Goal: Information Seeking & Learning: Find specific fact

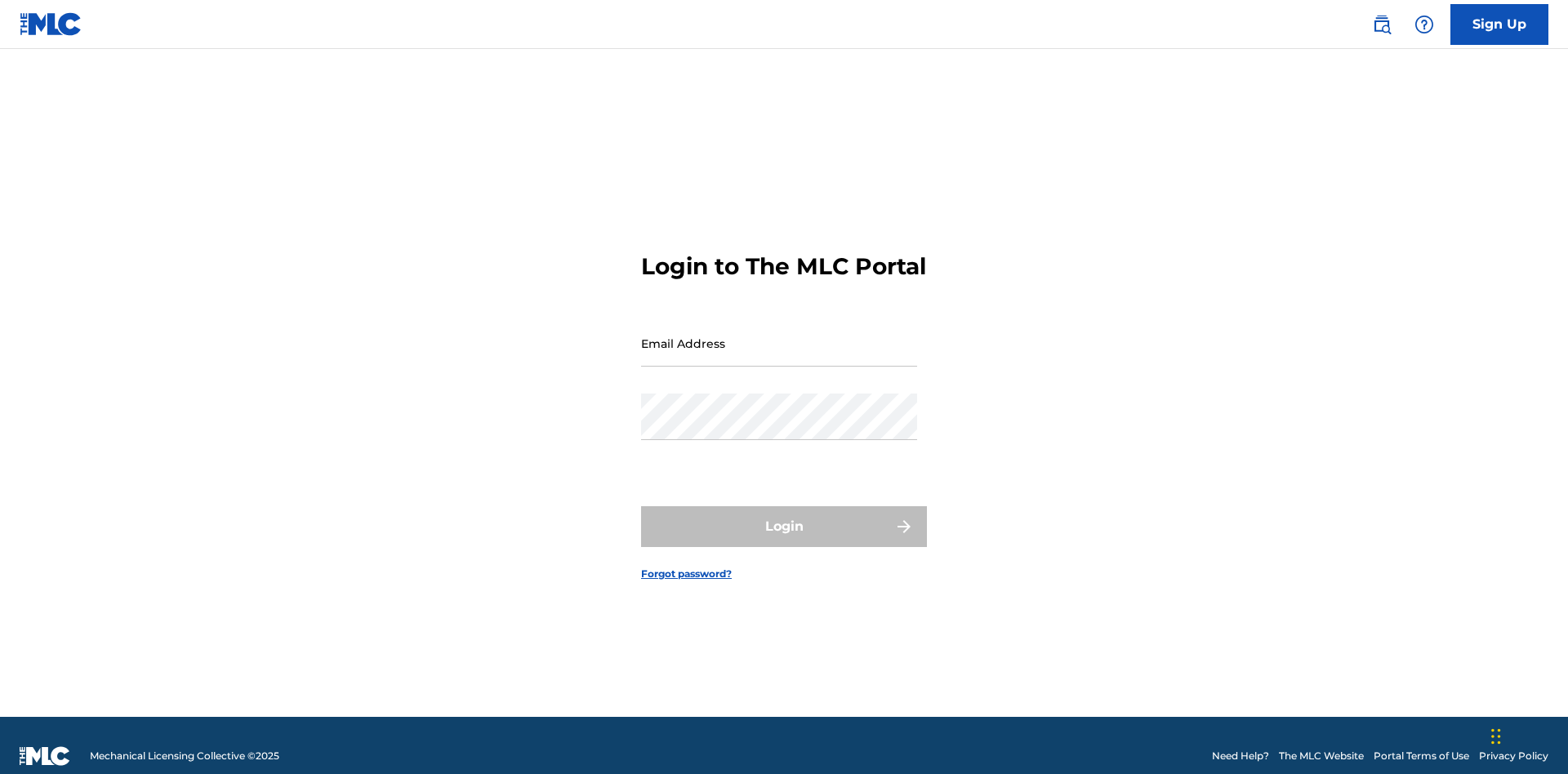
scroll to position [21, 0]
click at [779, 335] on input "Email Address" at bounding box center [779, 343] width 276 height 46
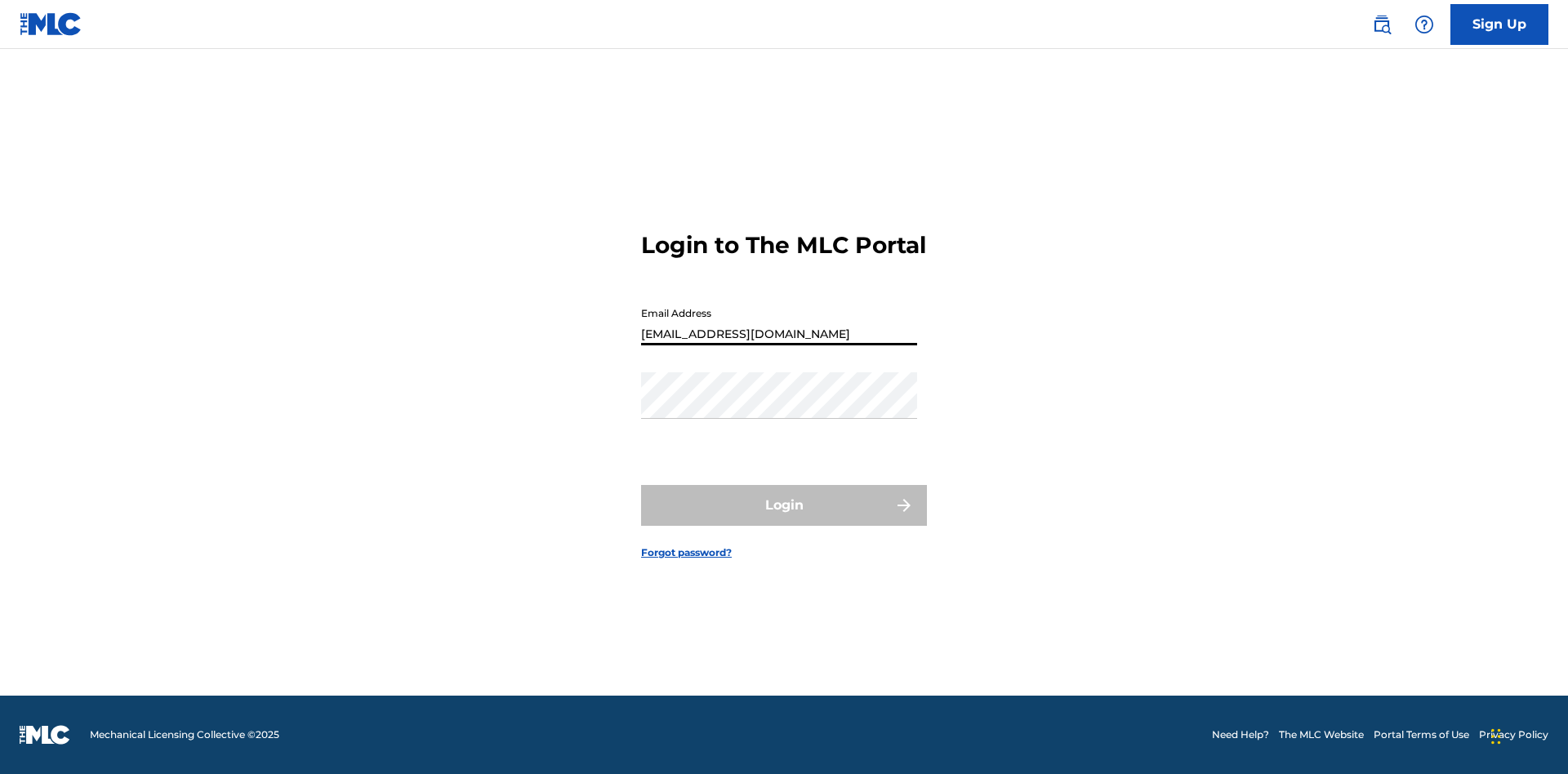
type input "[EMAIL_ADDRESS][DOMAIN_NAME]"
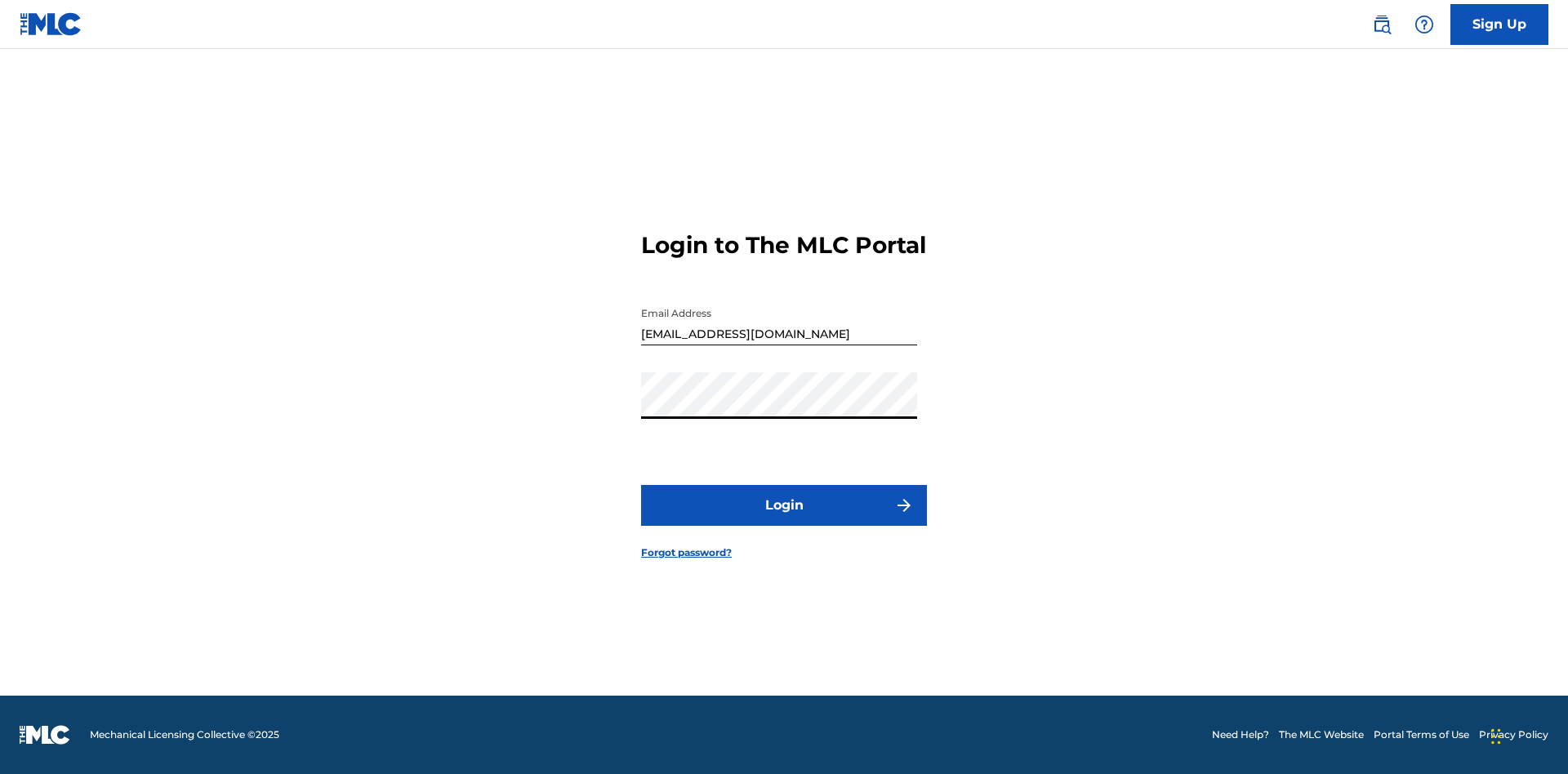
click at [784, 519] on button "Login" at bounding box center [784, 505] width 286 height 41
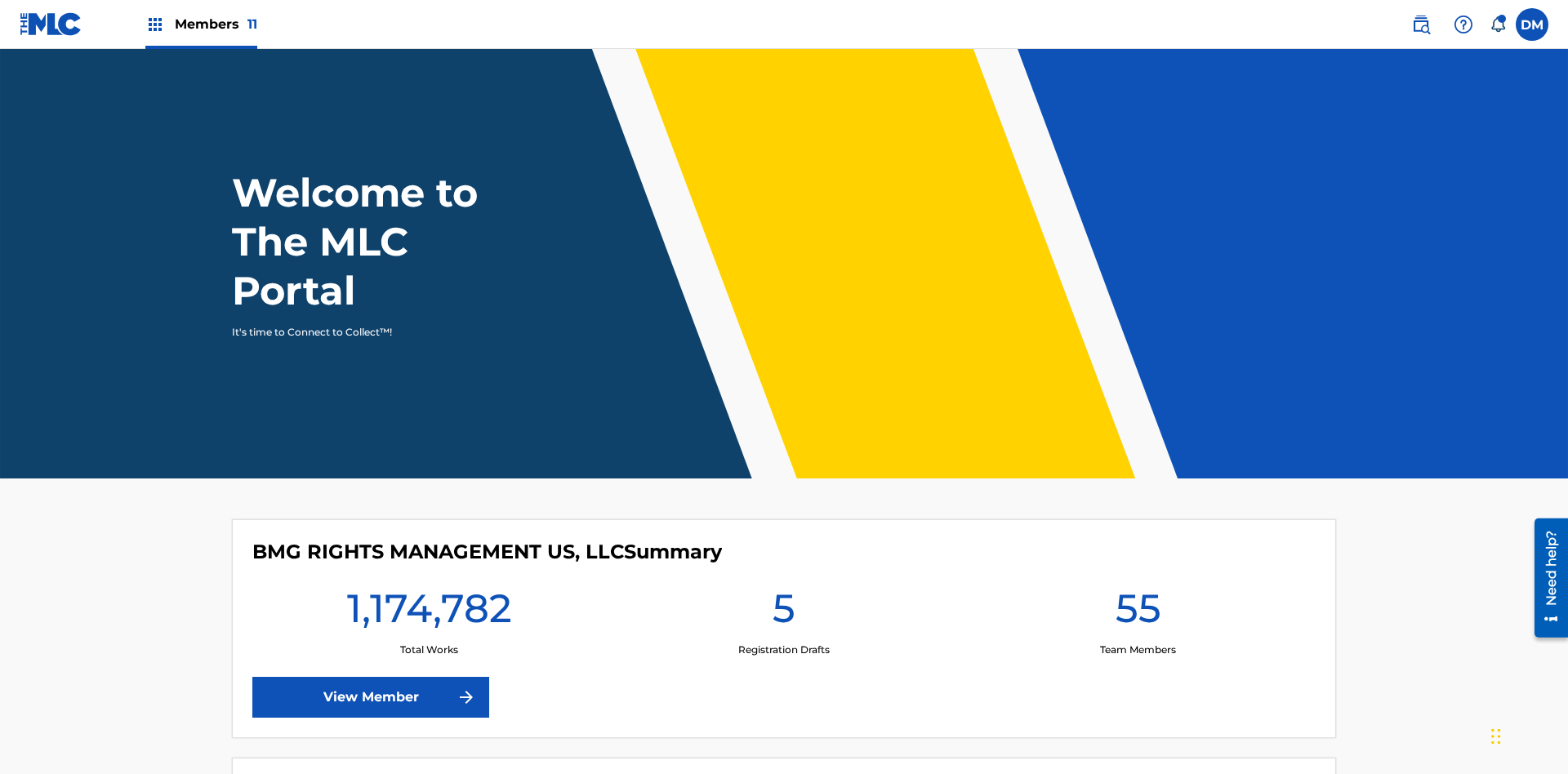
click at [201, 24] on span "Members 11" at bounding box center [215, 25] width 82 height 19
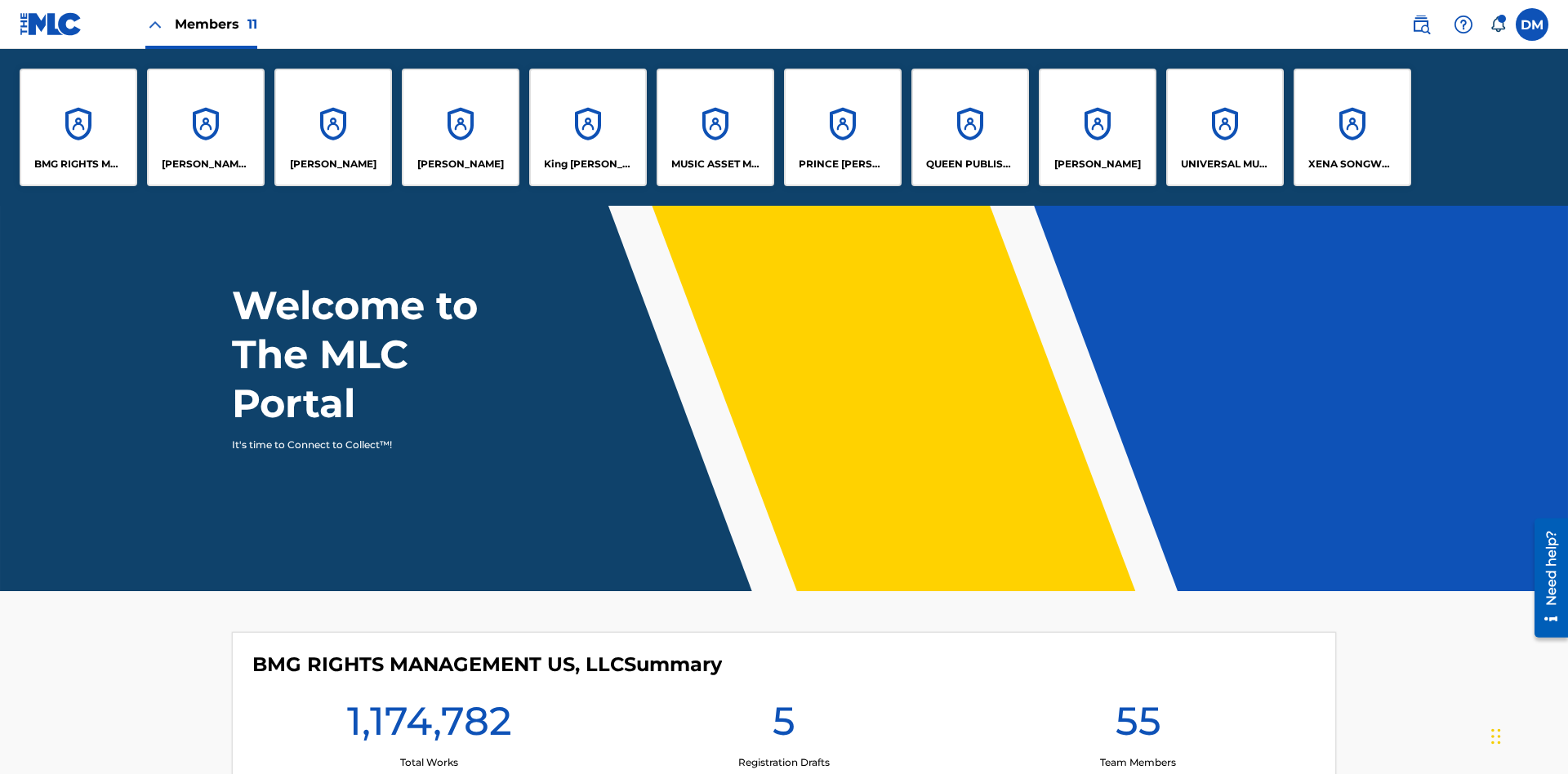
click at [1224, 164] on p "UNIVERSAL MUSIC PUB GROUP" at bounding box center [1225, 164] width 89 height 15
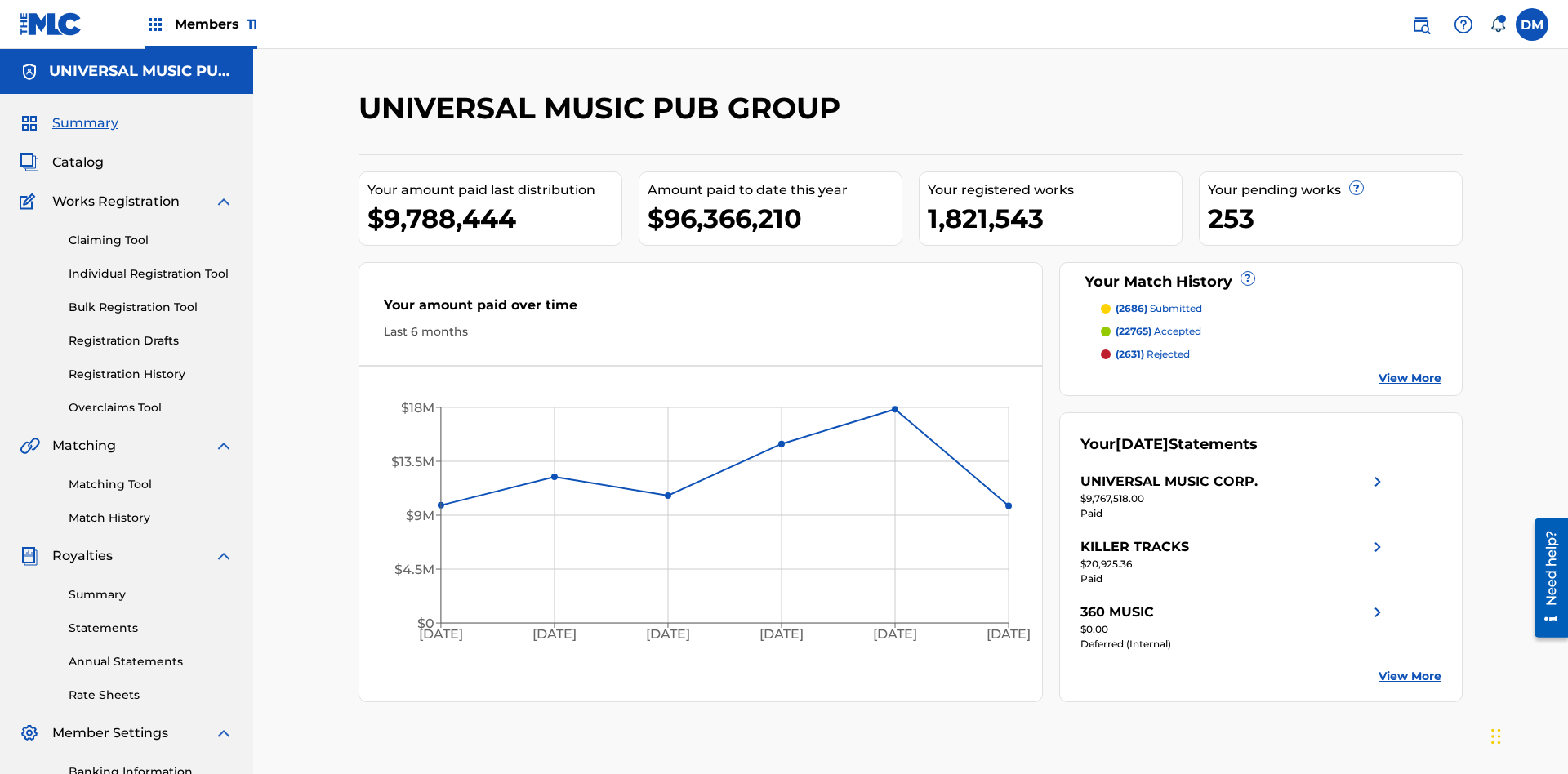
scroll to position [55, 0]
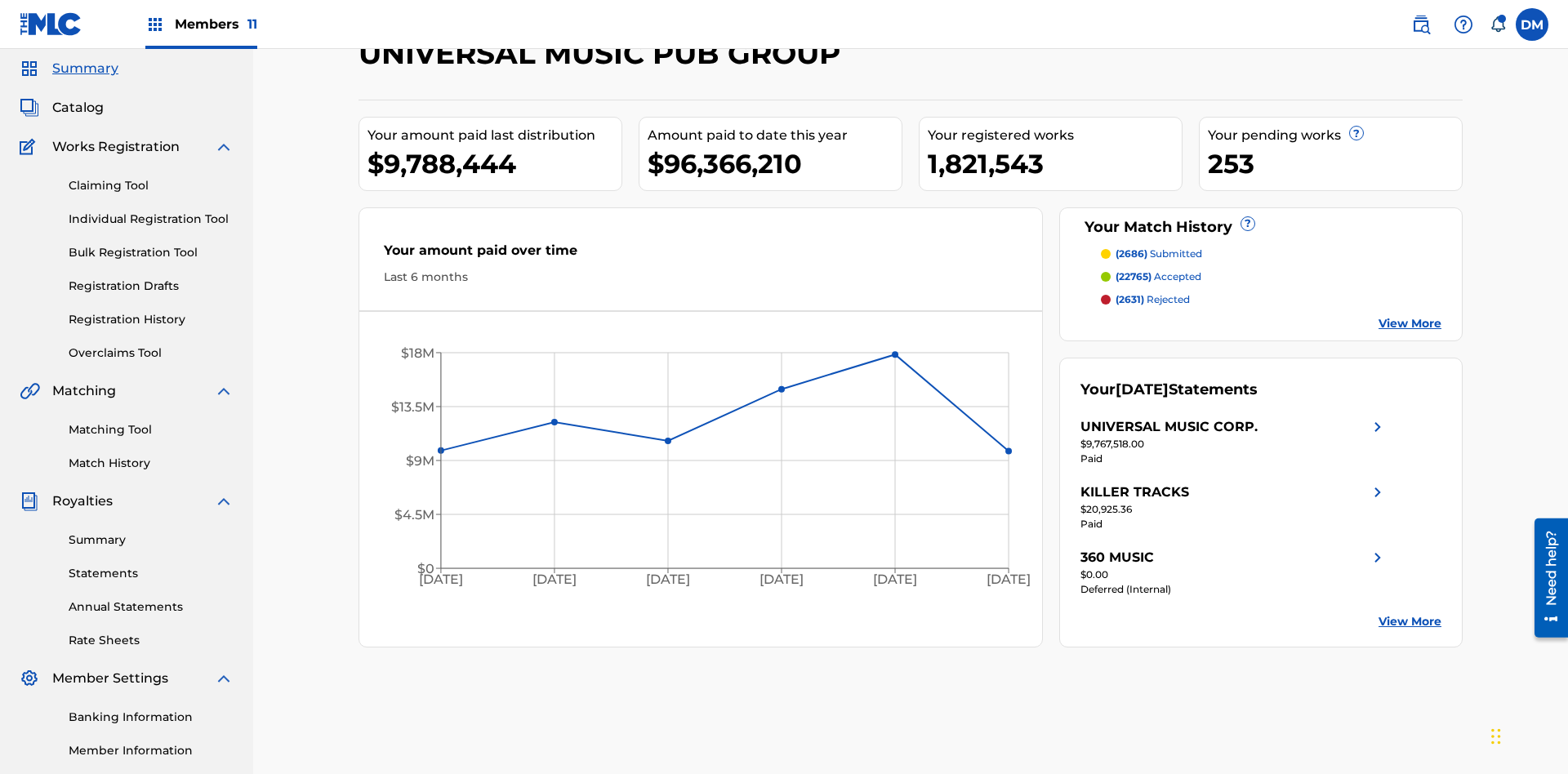
click at [78, 108] on span "Catalog" at bounding box center [78, 107] width 51 height 20
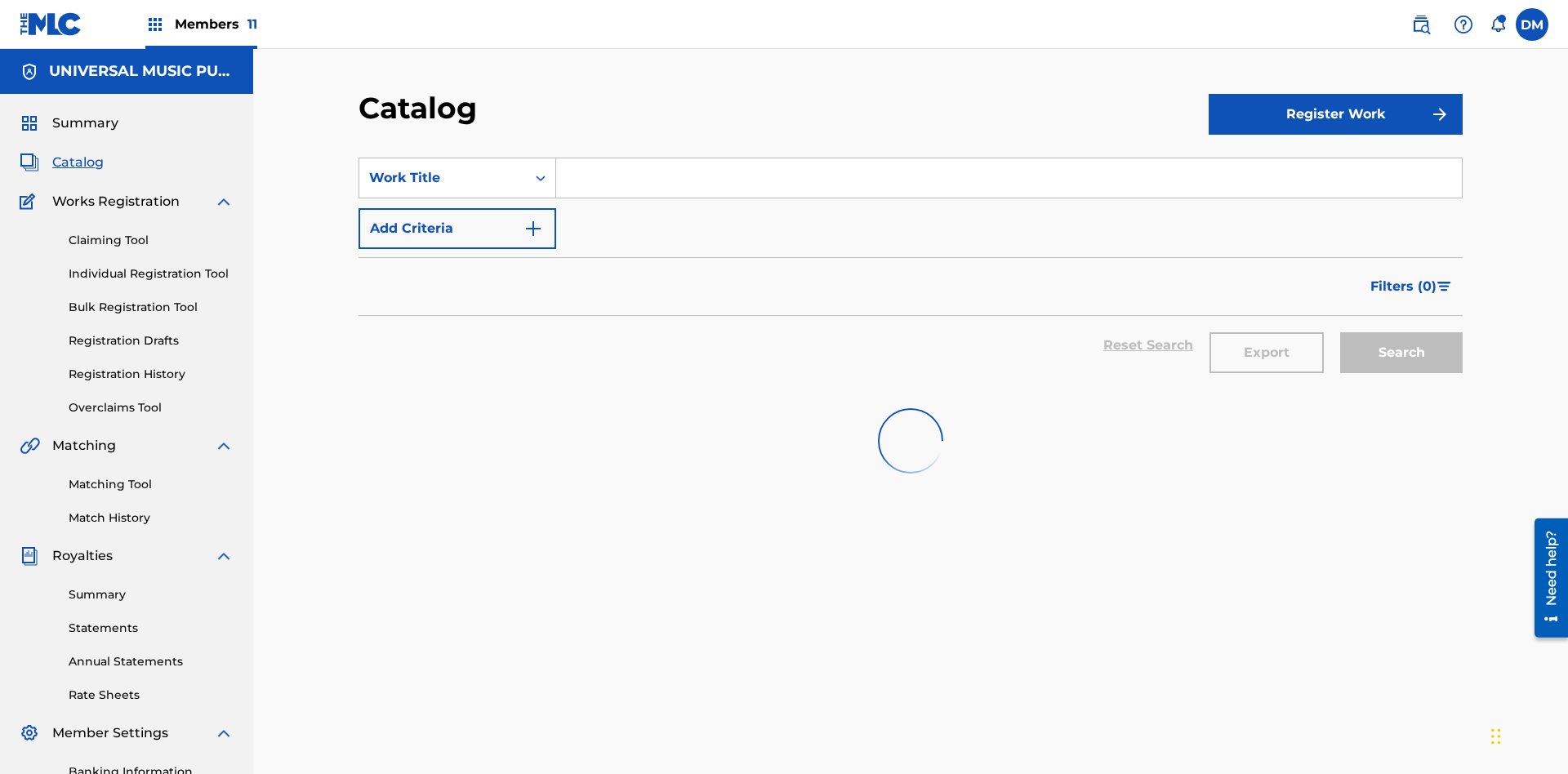
scroll to position [64, 0]
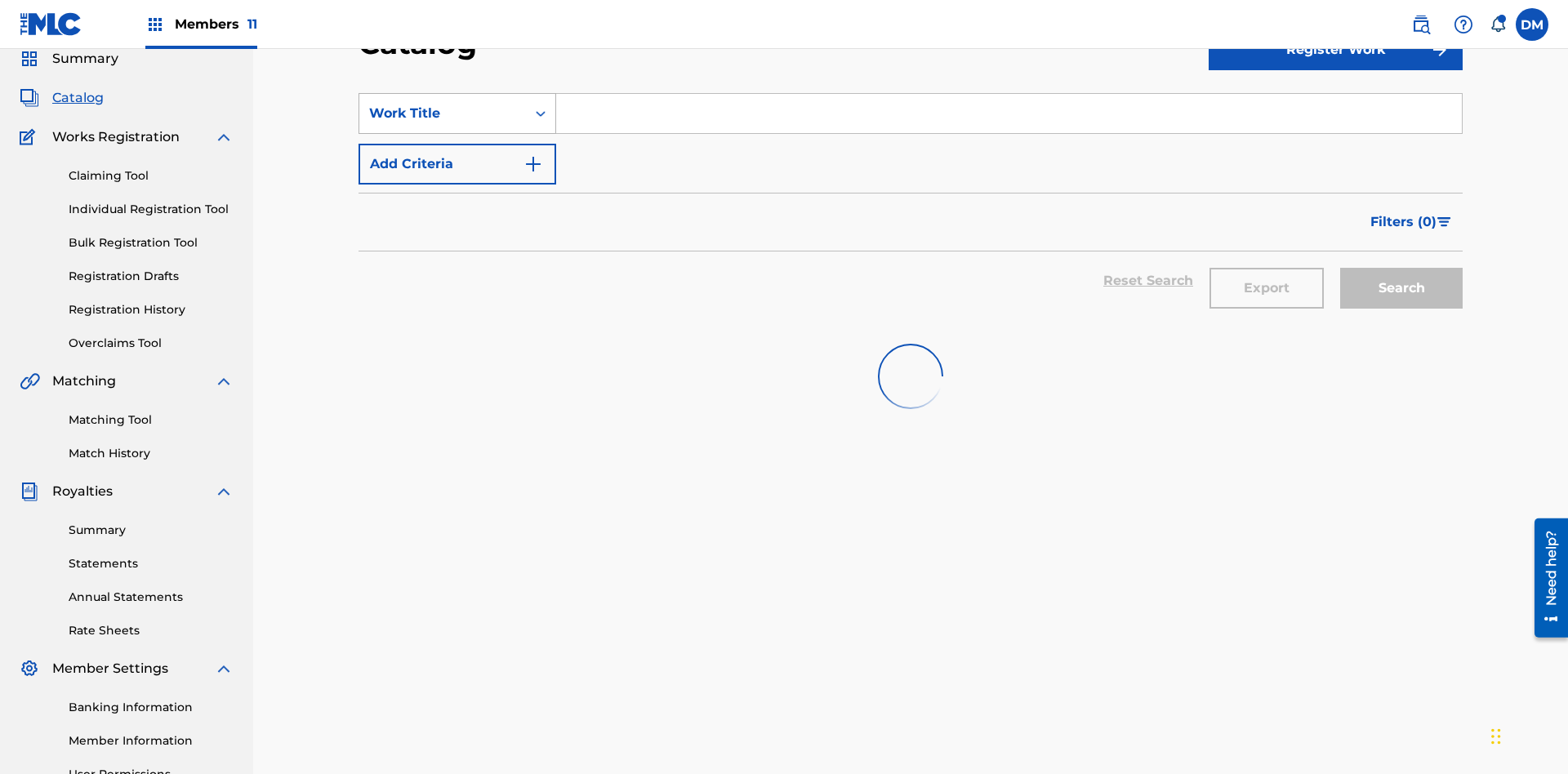
click at [442, 114] on div "Work Title" at bounding box center [442, 113] width 147 height 20
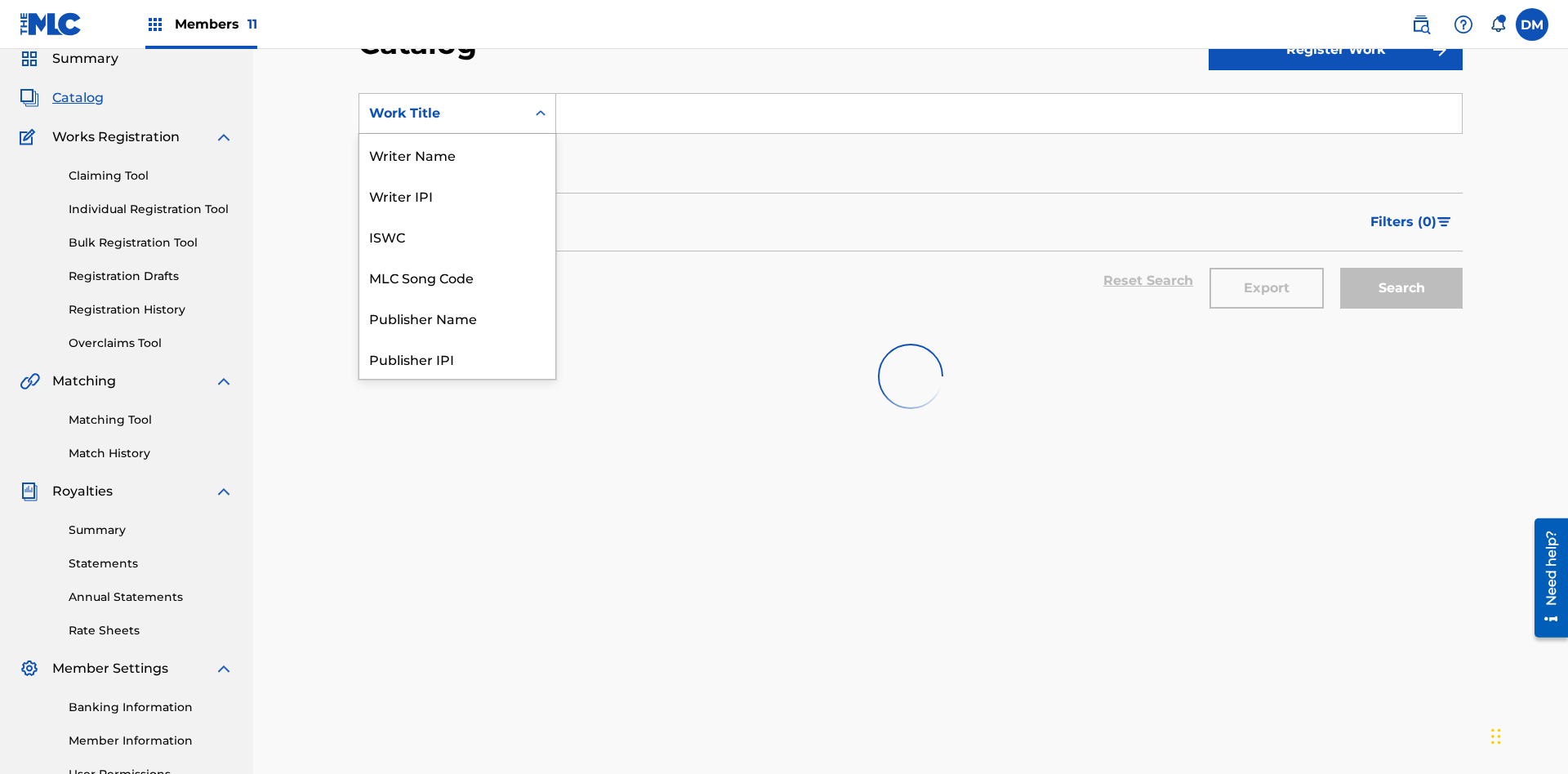
scroll to position [245, 0]
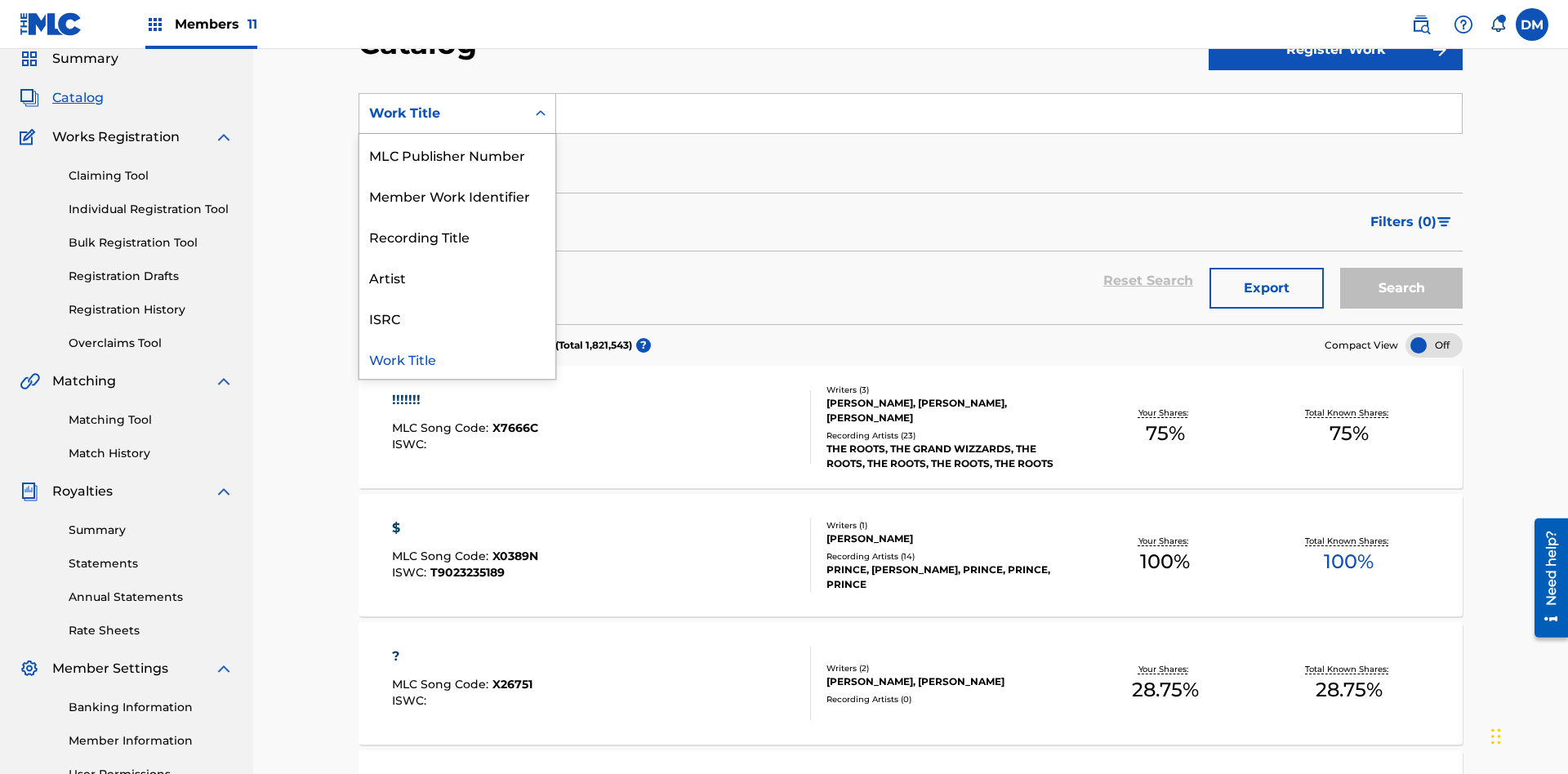
click at [458, 52] on div "MLC Song Code" at bounding box center [457, 31] width 196 height 41
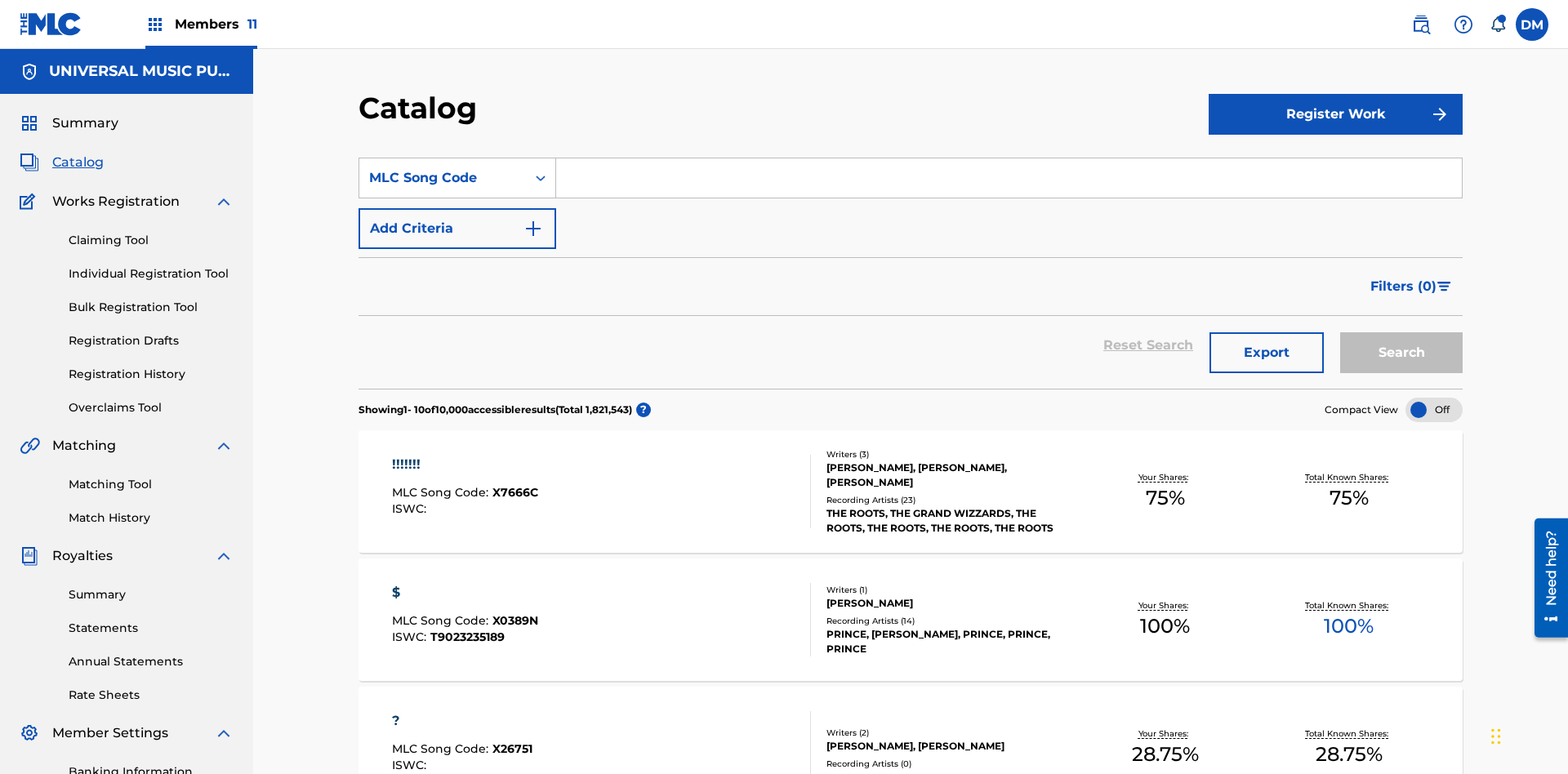
click at [1009, 158] on input "Search Form" at bounding box center [1009, 177] width 906 height 39
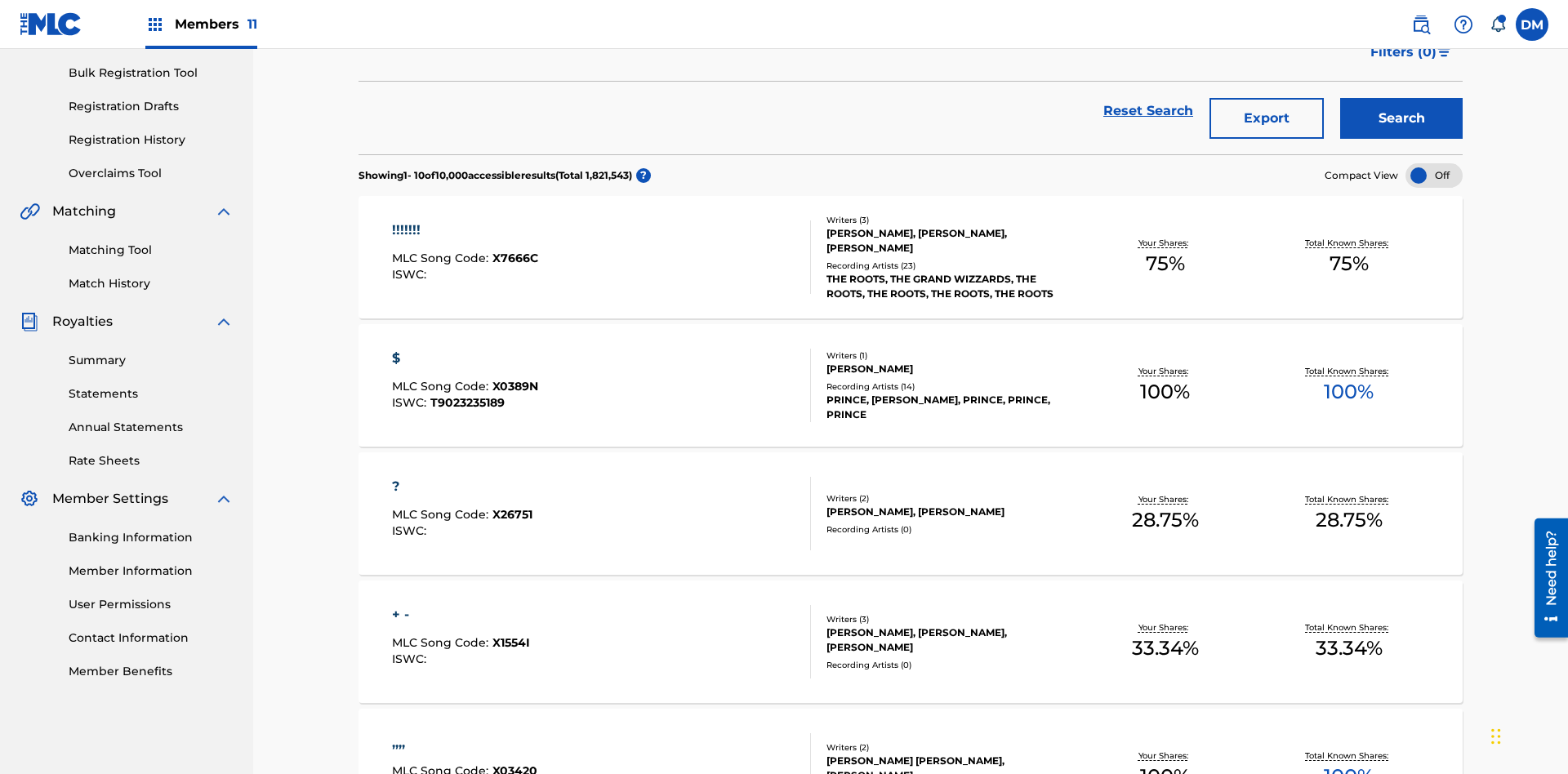
type input "N2995H"
click at [1401, 118] on button "Search" at bounding box center [1400, 117] width 122 height 41
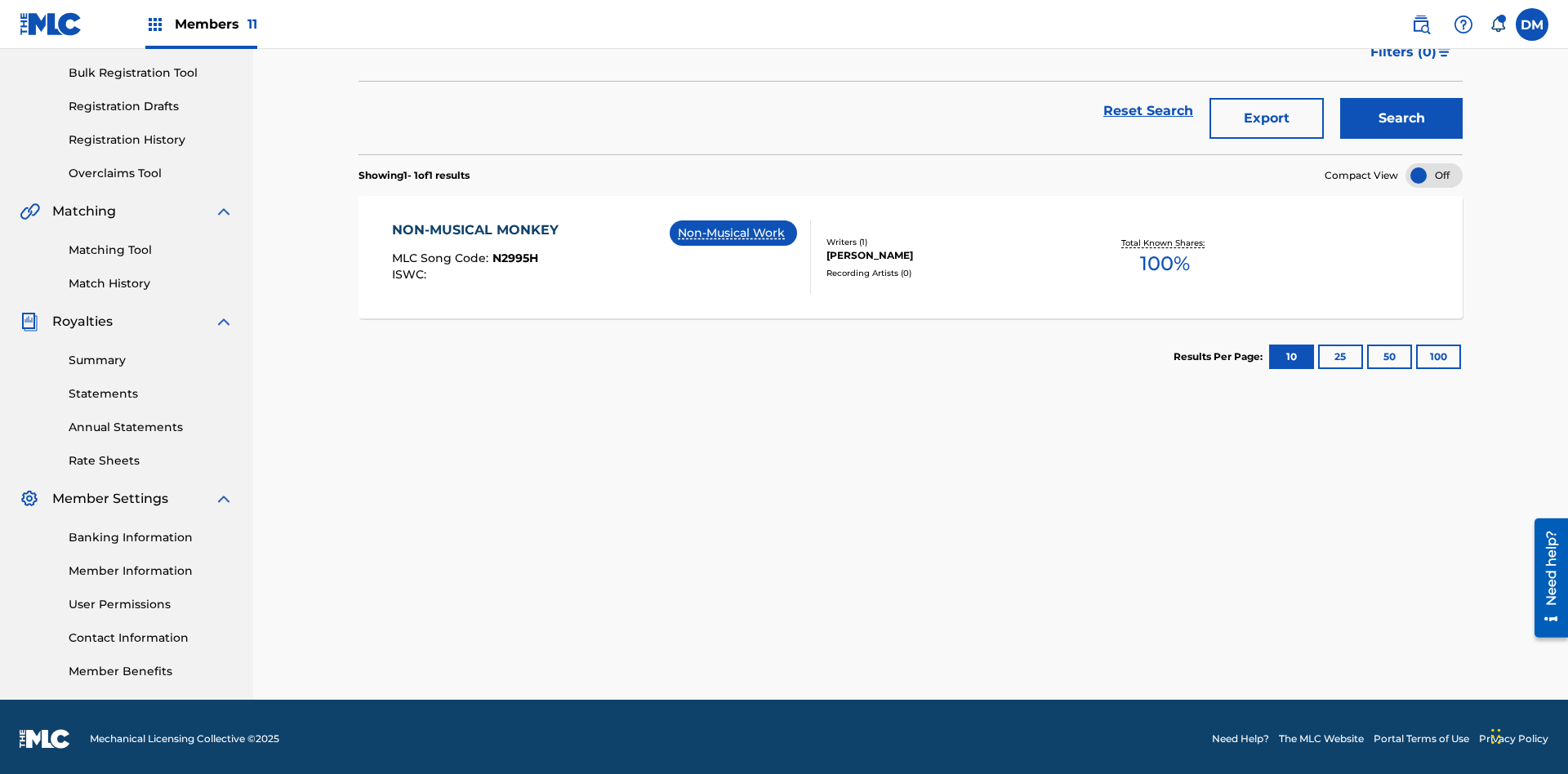
scroll to position [239, 0]
